Goal: Transaction & Acquisition: Purchase product/service

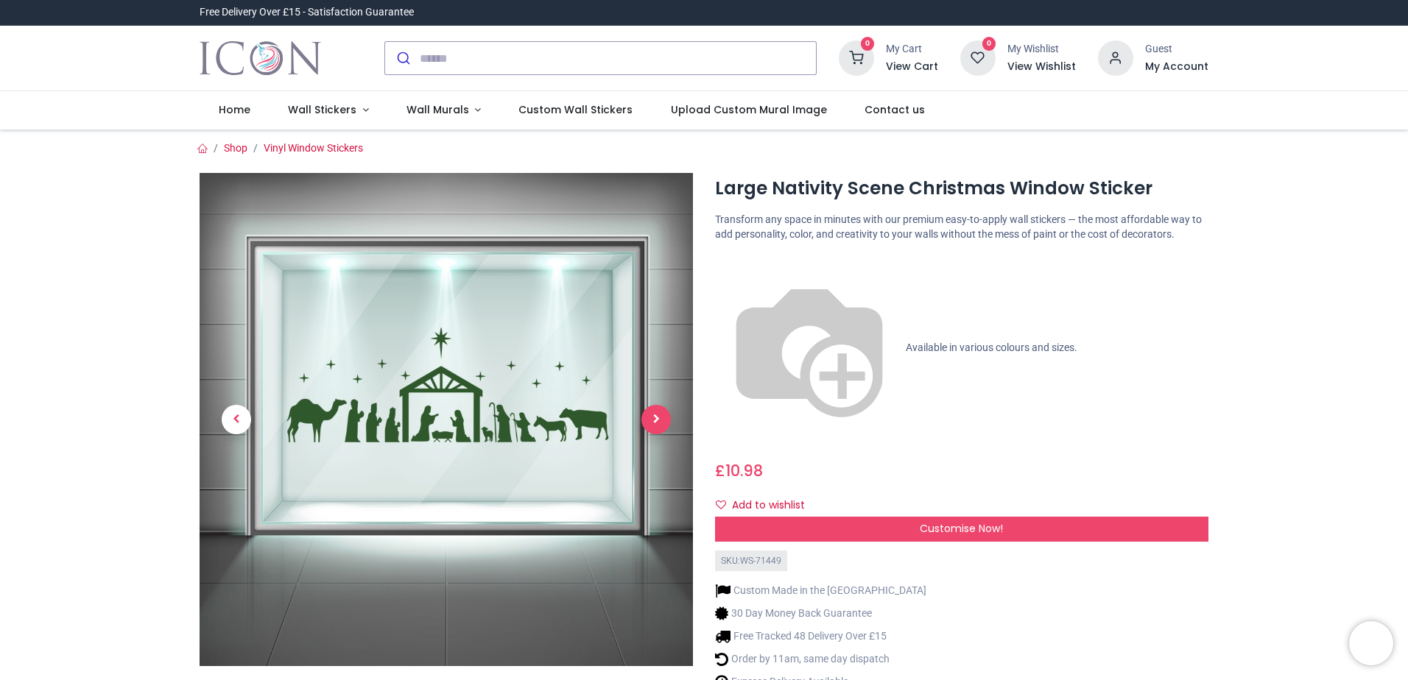
click at [655, 417] on span "Next" at bounding box center [655, 419] width 29 height 29
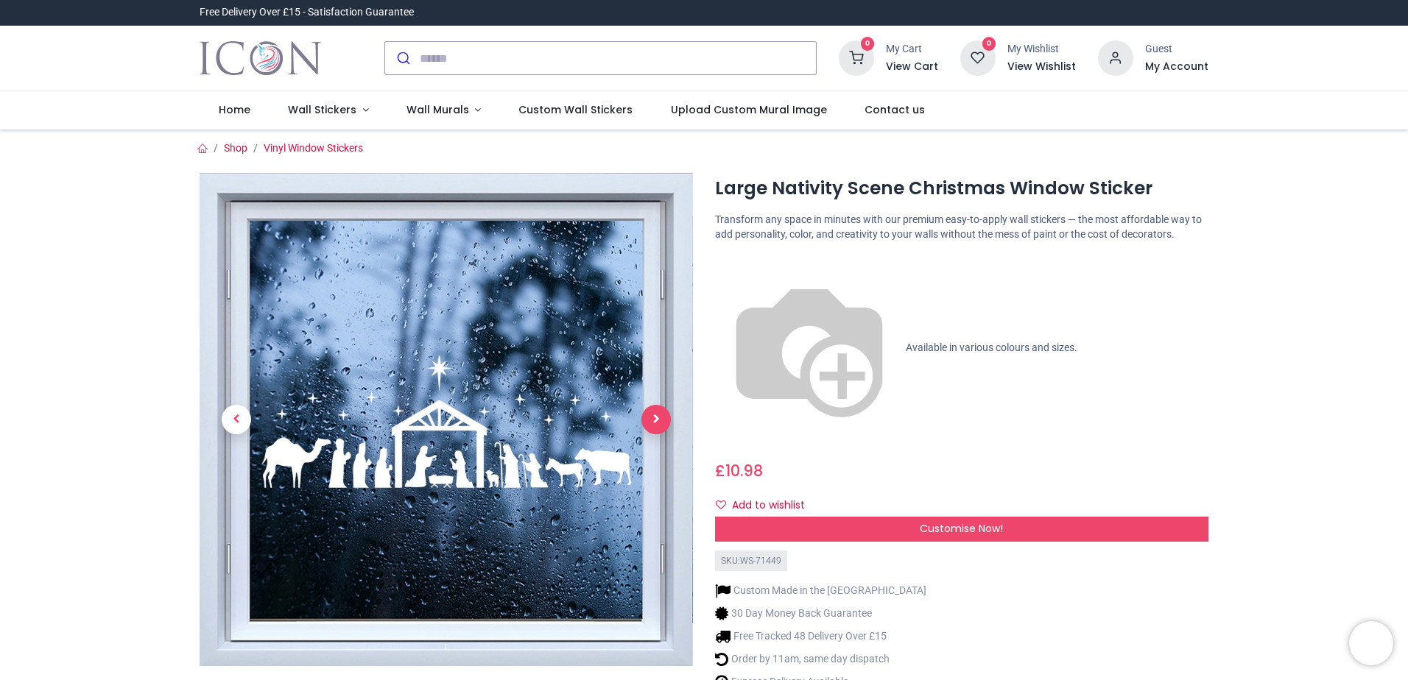
click at [655, 417] on span "Next" at bounding box center [655, 419] width 29 height 29
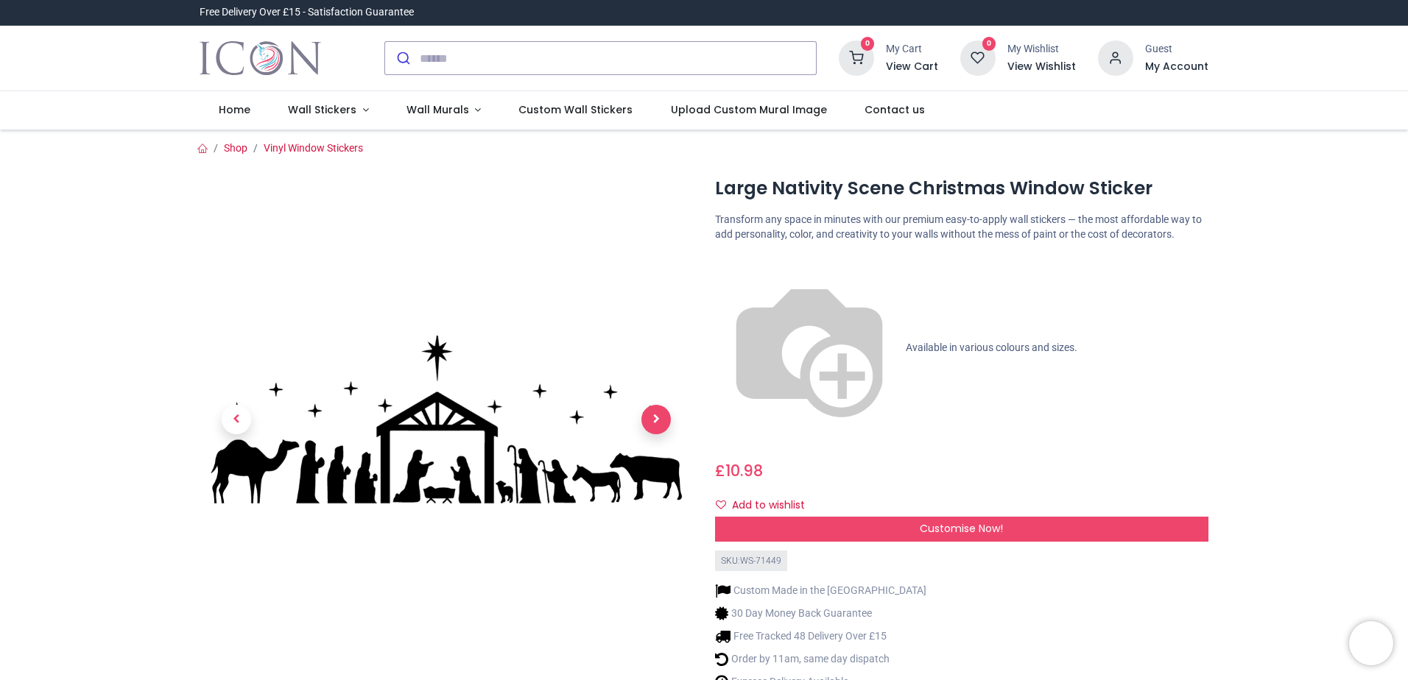
click at [655, 417] on span "Next" at bounding box center [655, 419] width 29 height 29
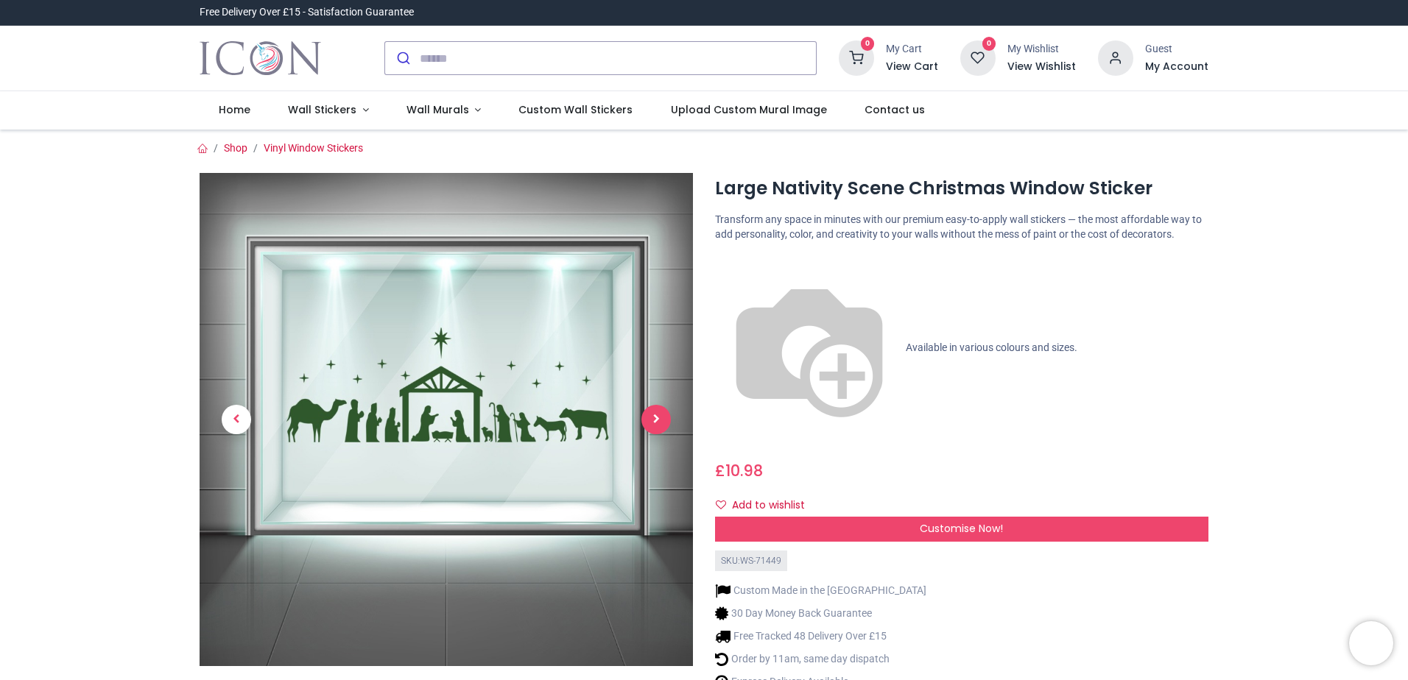
click at [655, 417] on span "Next" at bounding box center [655, 419] width 29 height 29
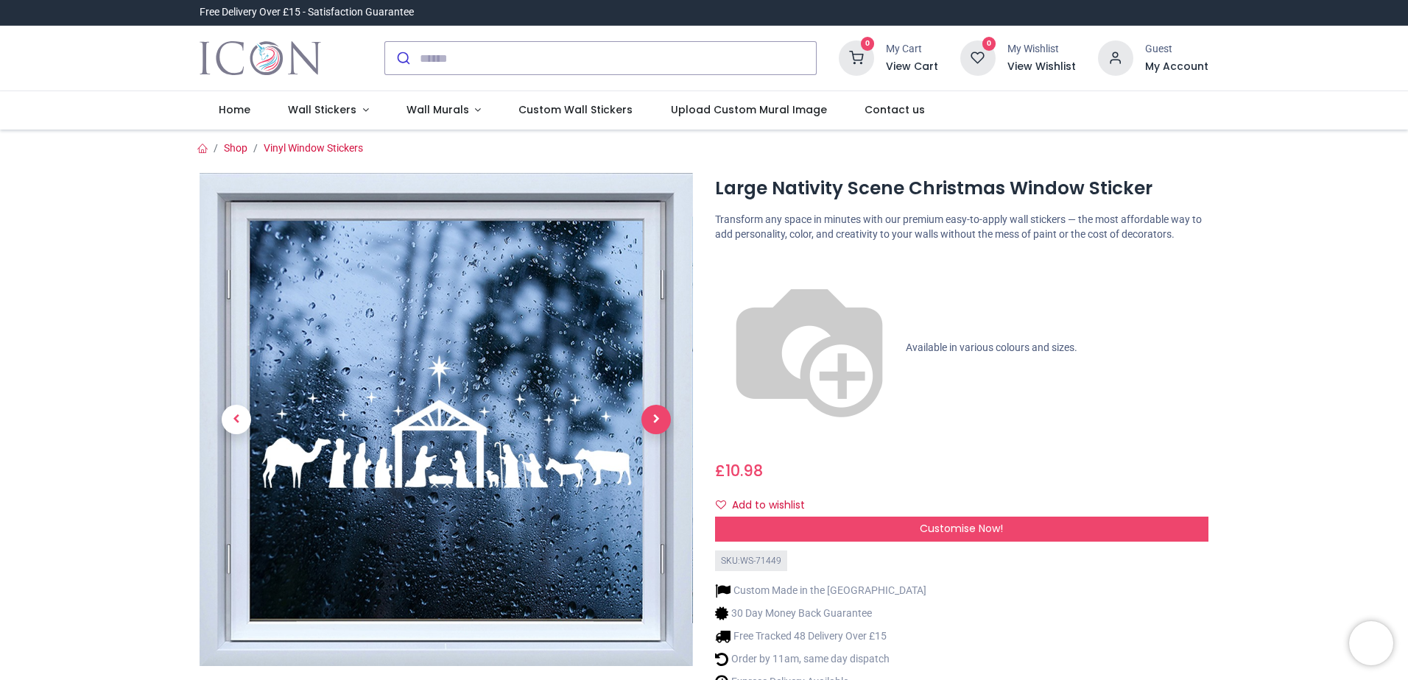
click at [655, 417] on span "Next" at bounding box center [655, 419] width 29 height 29
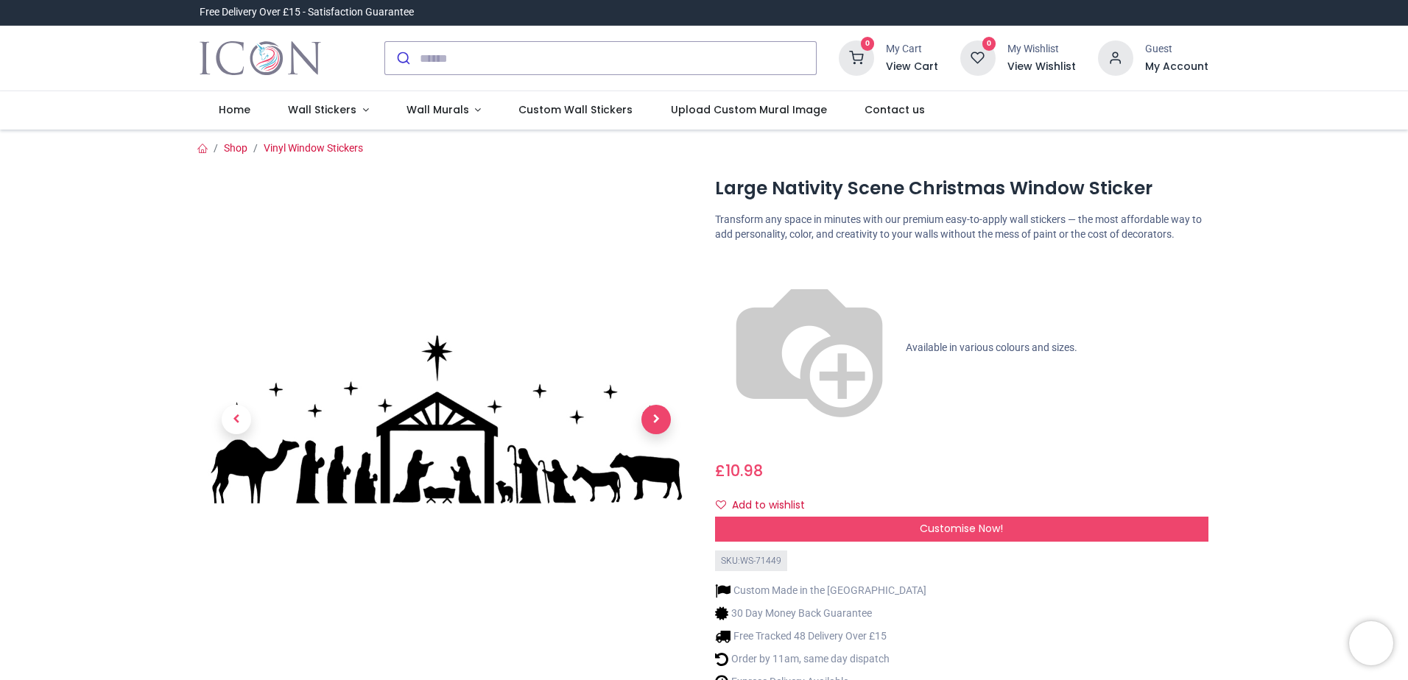
click at [655, 417] on span "Next" at bounding box center [655, 419] width 29 height 29
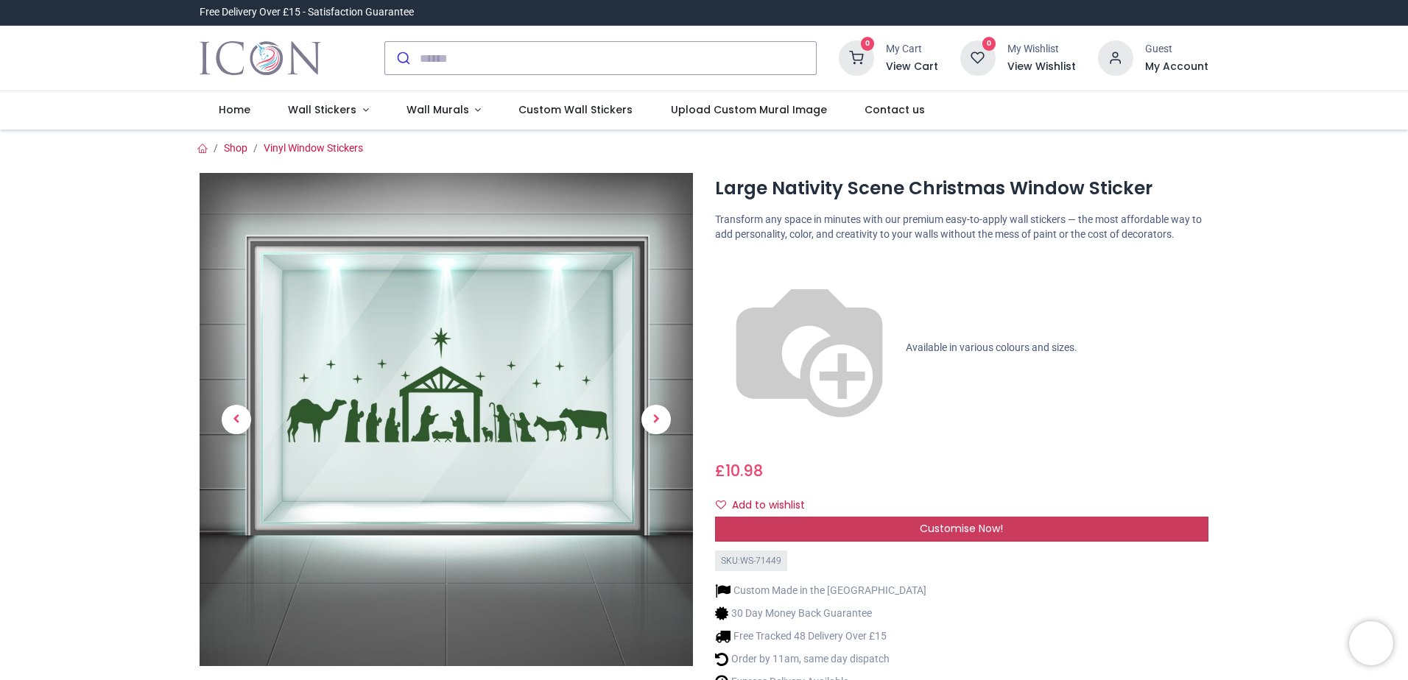
click at [948, 521] on span "Customise Now!" at bounding box center [961, 528] width 83 height 15
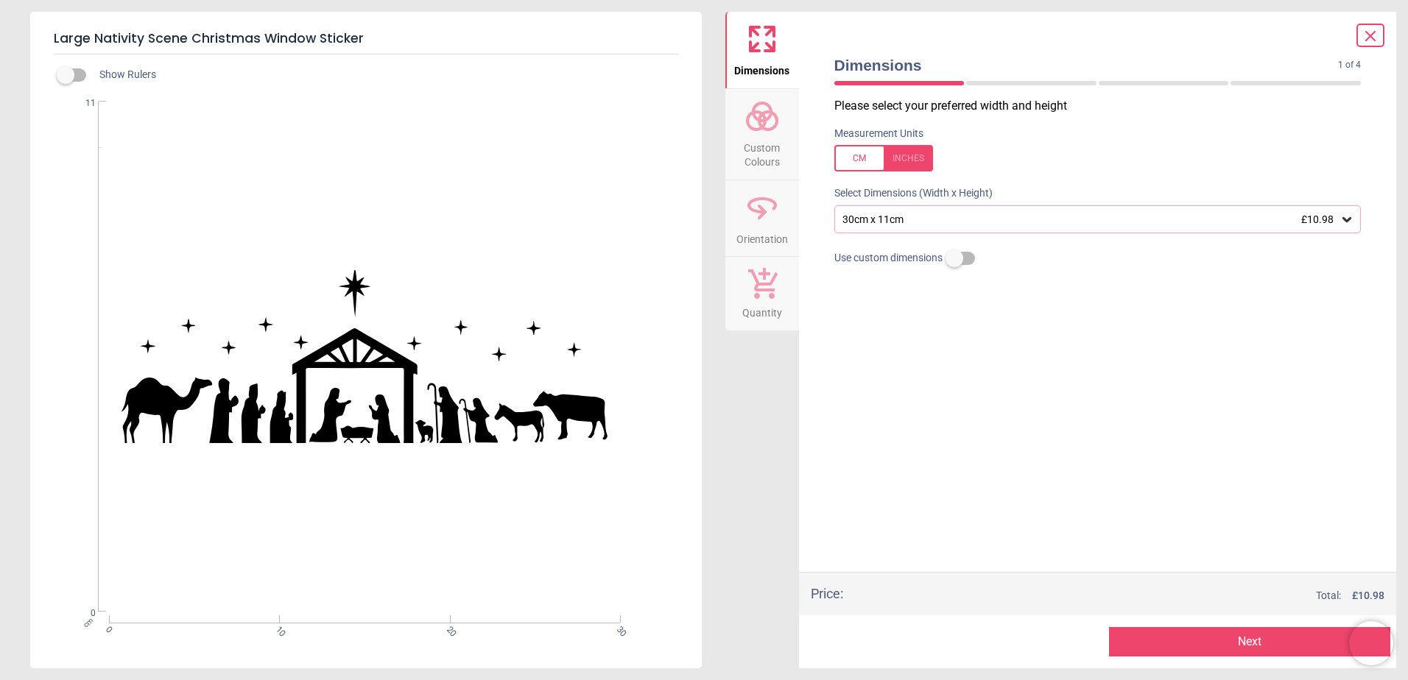
click at [934, 222] on div "30cm x 11cm £10.98" at bounding box center [1090, 220] width 499 height 13
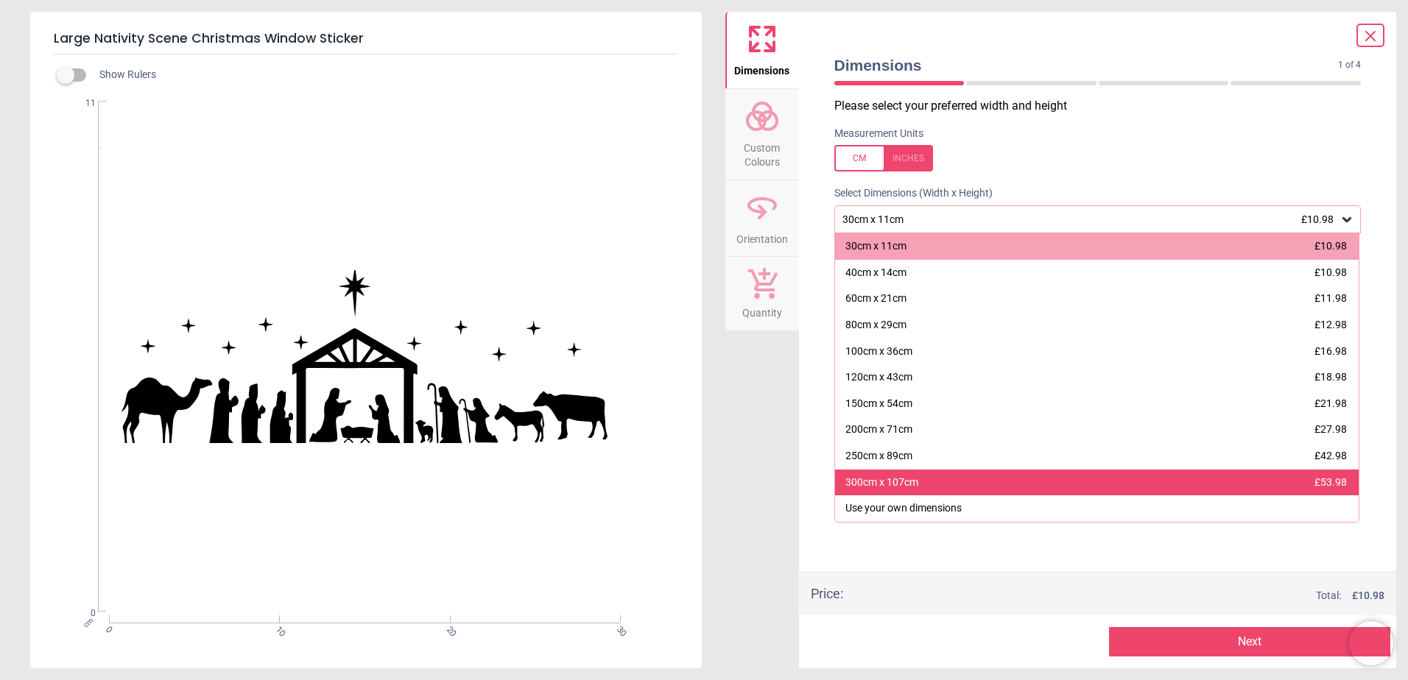
click at [890, 488] on div "300cm x 107cm" at bounding box center [881, 483] width 73 height 15
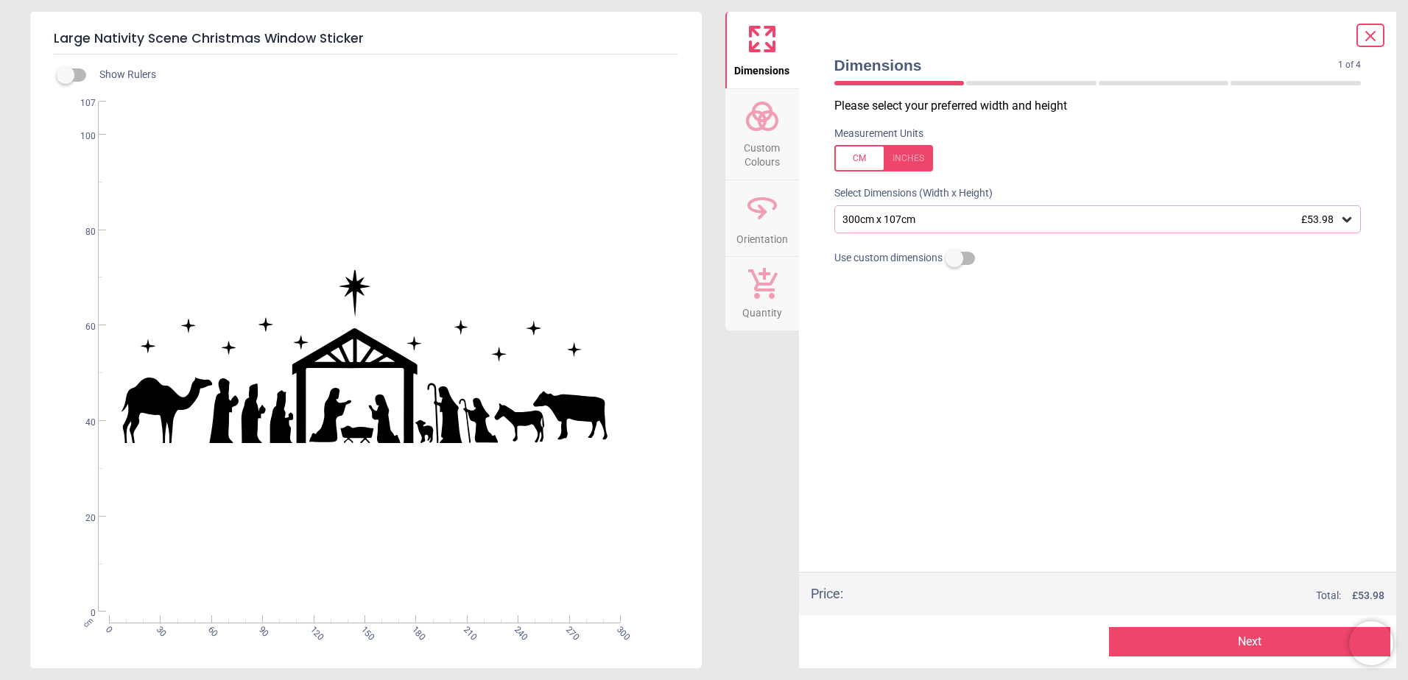
click at [902, 221] on div "300cm x 107cm £53.98" at bounding box center [1090, 220] width 499 height 13
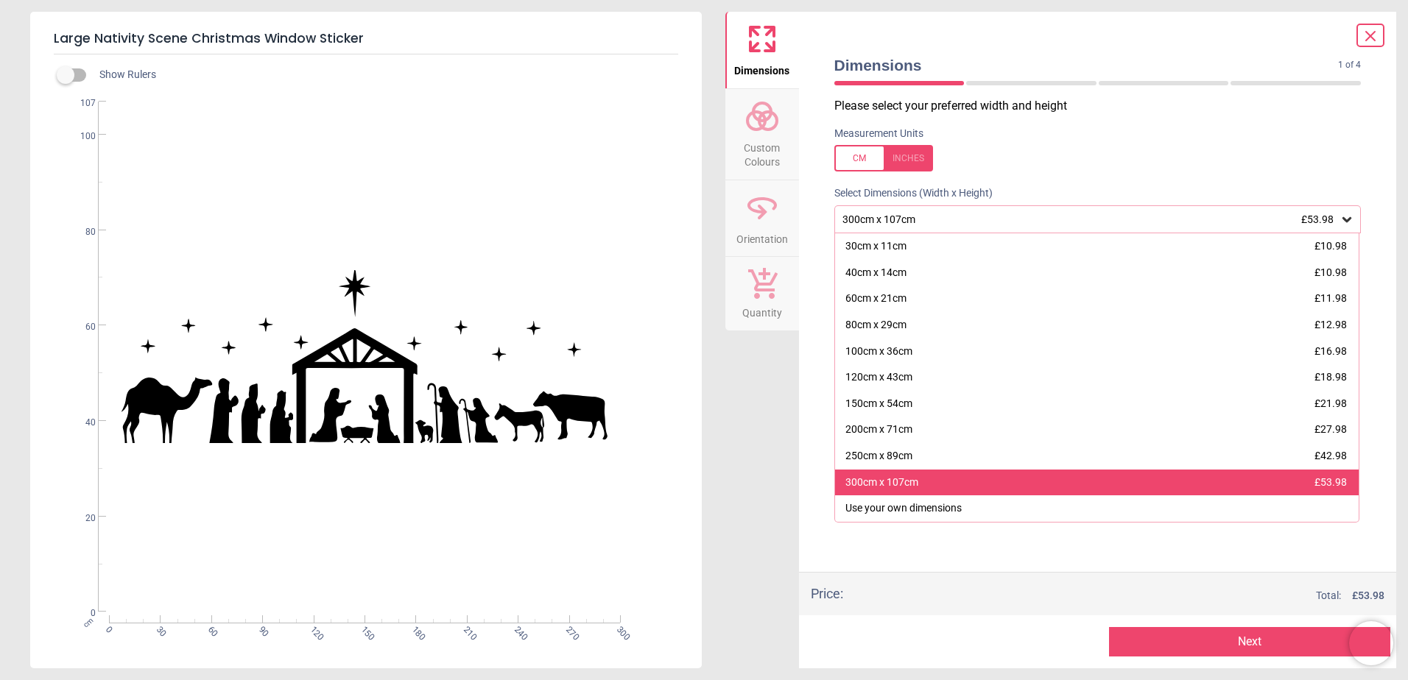
click at [895, 484] on div "300cm x 107cm" at bounding box center [881, 483] width 73 height 15
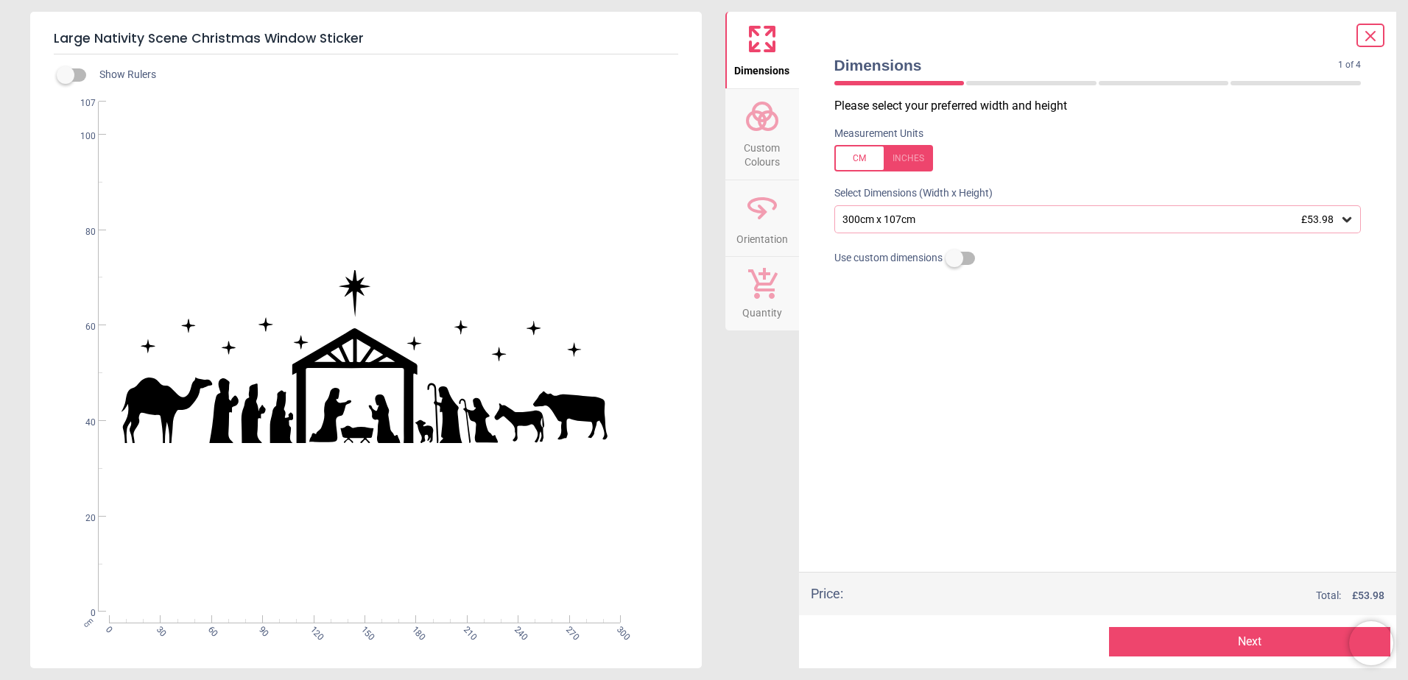
click at [766, 126] on icon at bounding box center [761, 116] width 35 height 35
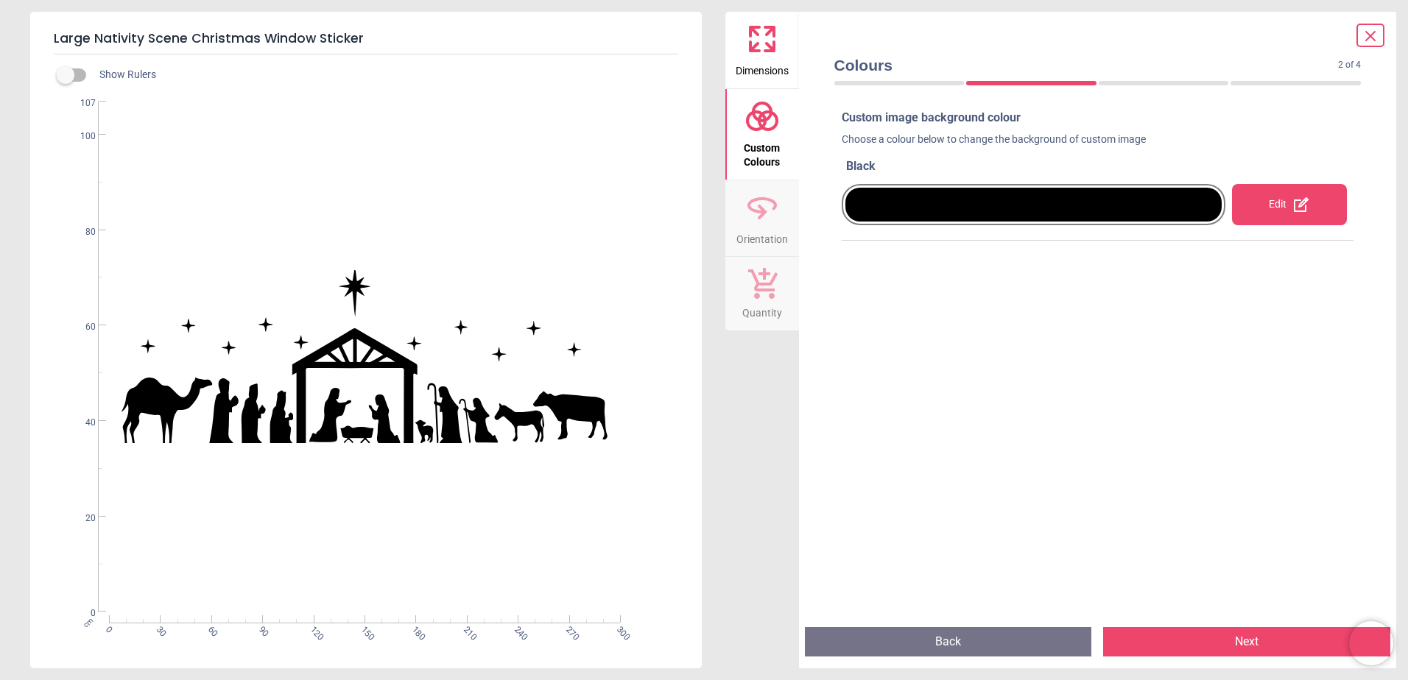
click at [764, 226] on span "Orientation" at bounding box center [762, 236] width 52 height 22
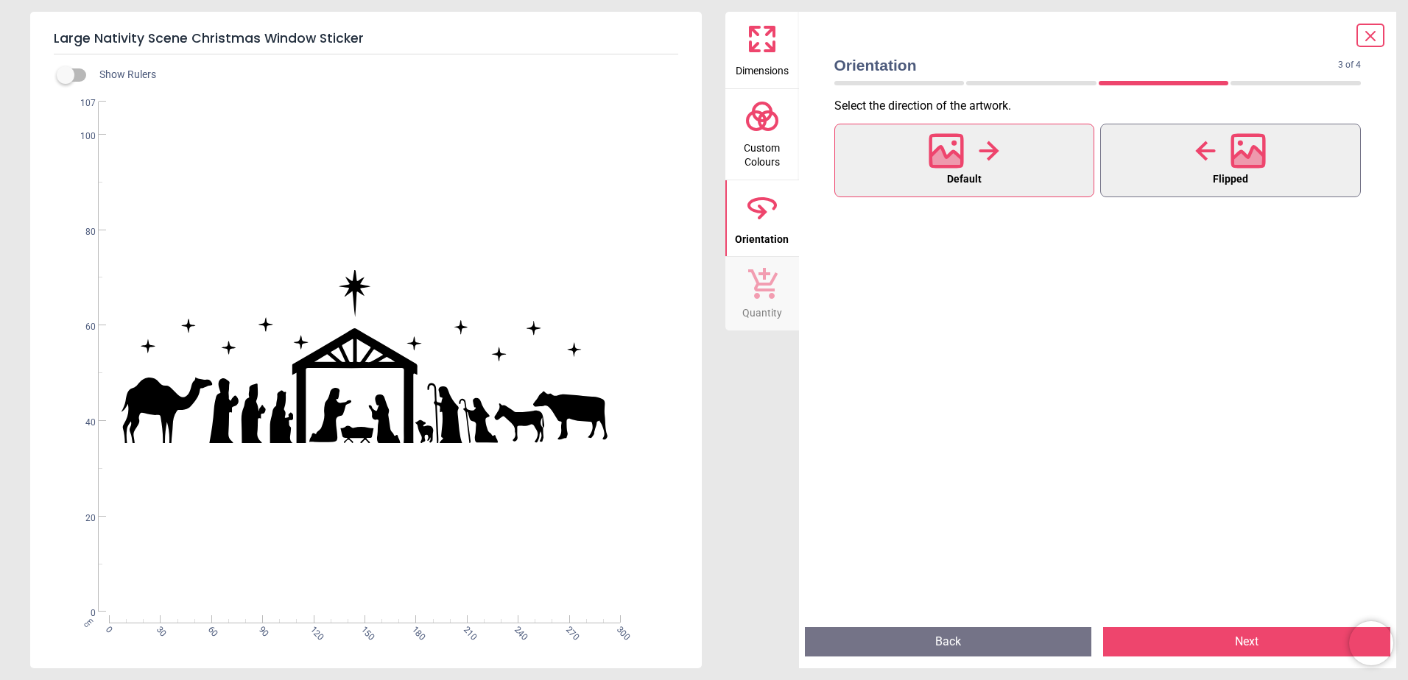
click at [1197, 154] on icon at bounding box center [1205, 151] width 21 height 22
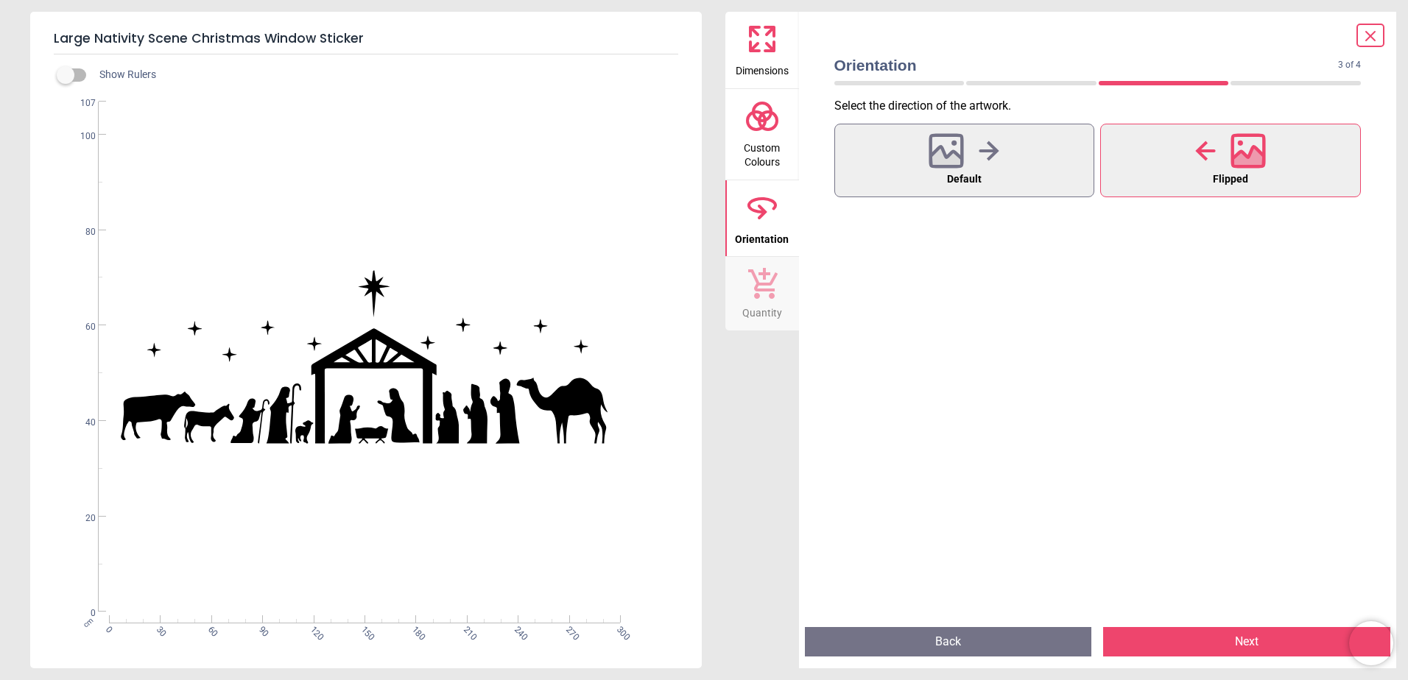
click at [1197, 154] on icon at bounding box center [1205, 151] width 21 height 22
click at [1003, 168] on button "Default" at bounding box center [964, 161] width 261 height 74
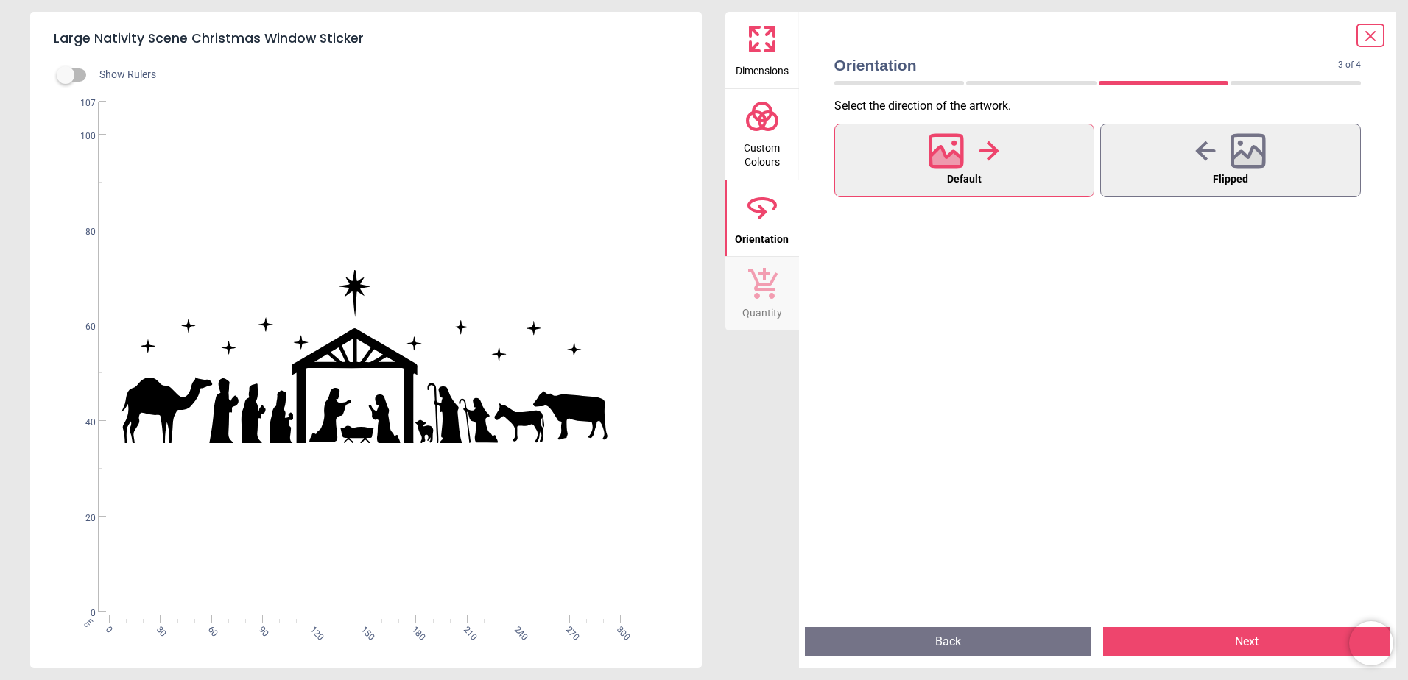
click at [755, 289] on icon at bounding box center [762, 283] width 29 height 31
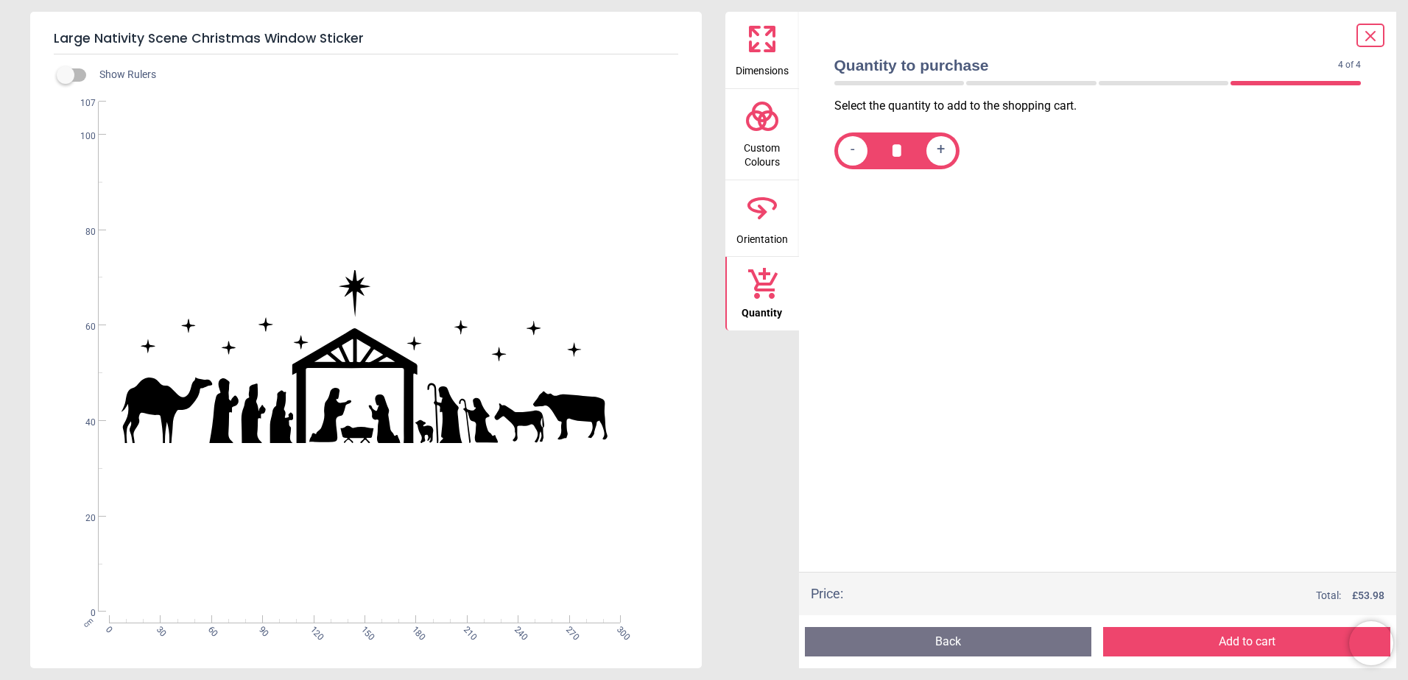
click at [764, 138] on span "Custom Colours" at bounding box center [762, 152] width 71 height 36
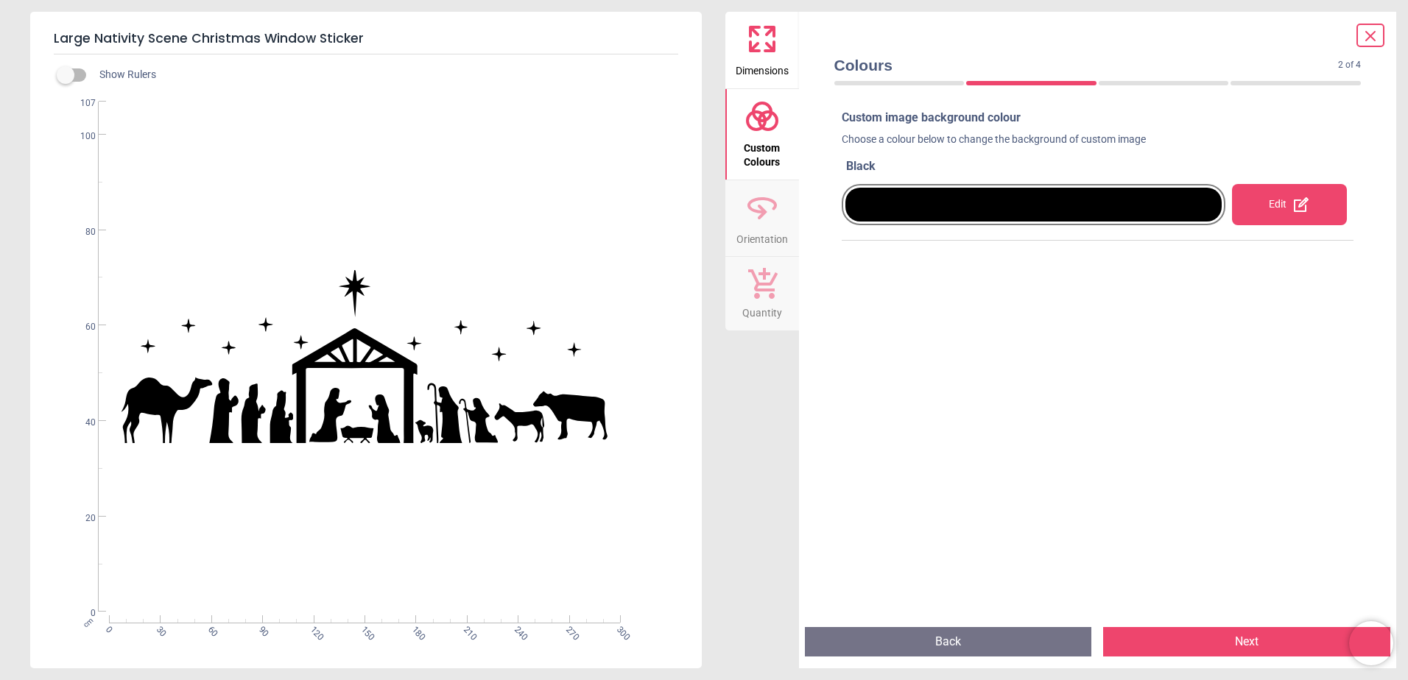
click at [764, 60] on span "Dimensions" at bounding box center [762, 68] width 53 height 22
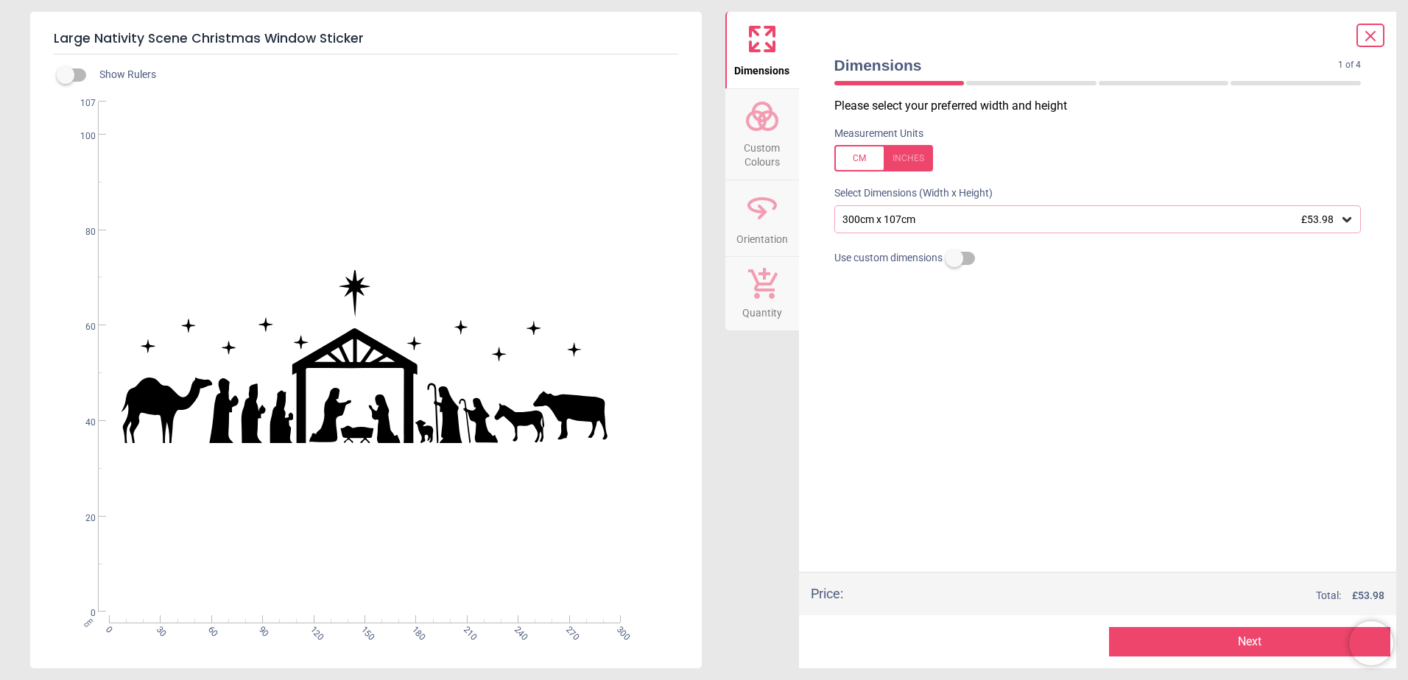
click at [1373, 40] on icon at bounding box center [1370, 36] width 9 height 9
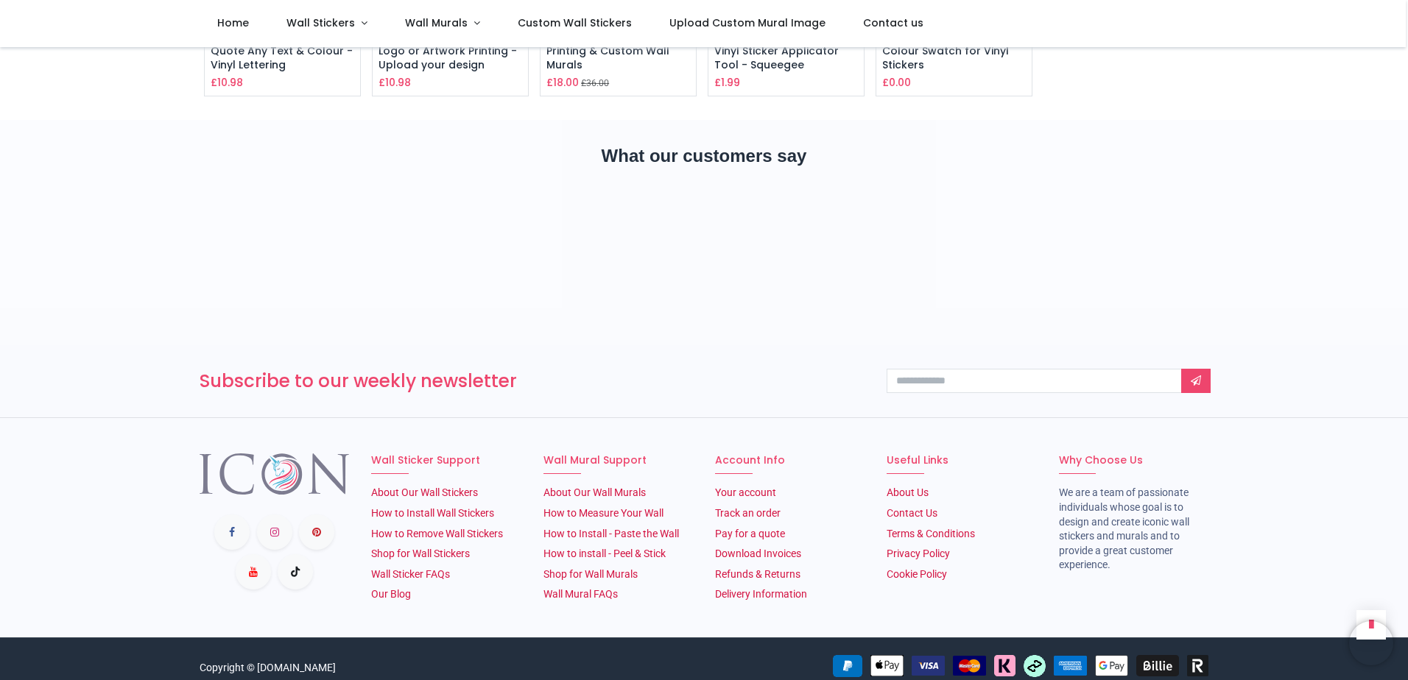
scroll to position [2606, 0]
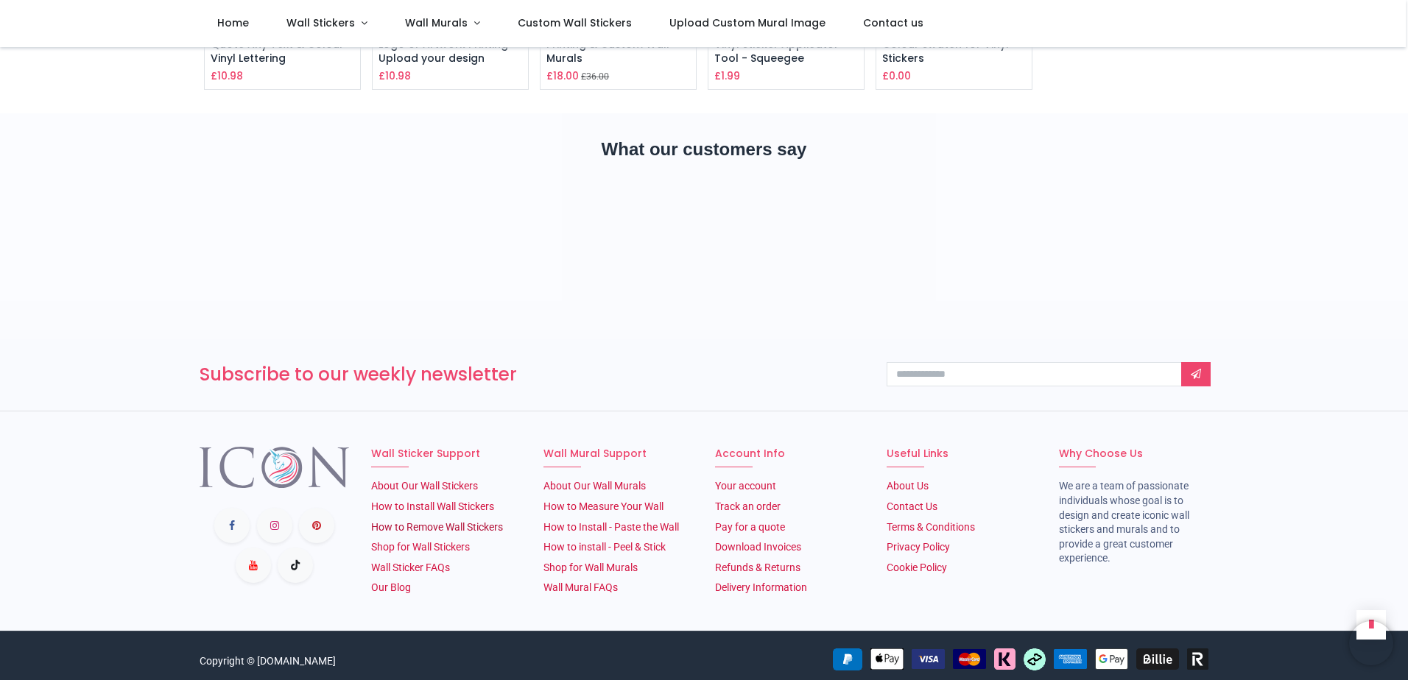
click at [459, 521] on link "How to Remove Wall Stickers" at bounding box center [437, 527] width 132 height 12
